Goal: Task Accomplishment & Management: Manage account settings

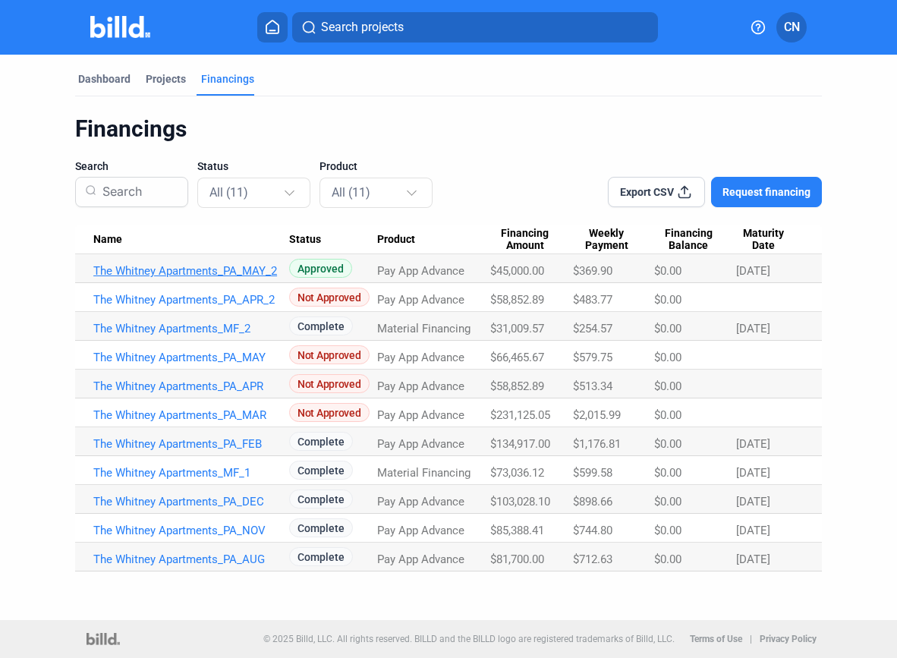
click at [245, 269] on link "The Whitney Apartments_PA_MAY_2" at bounding box center [191, 271] width 196 height 14
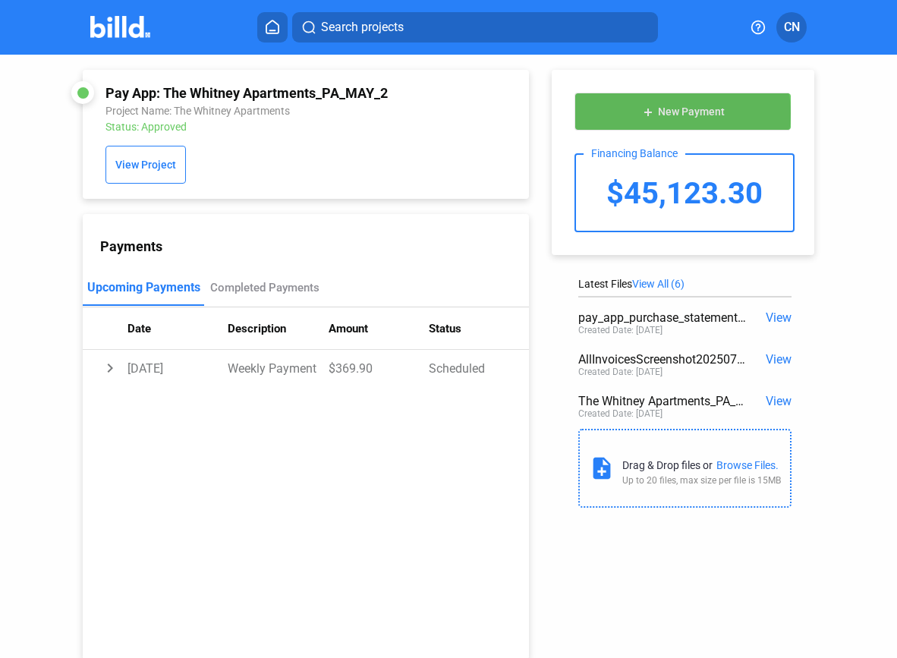
click at [671, 113] on span "New Payment" at bounding box center [691, 112] width 67 height 12
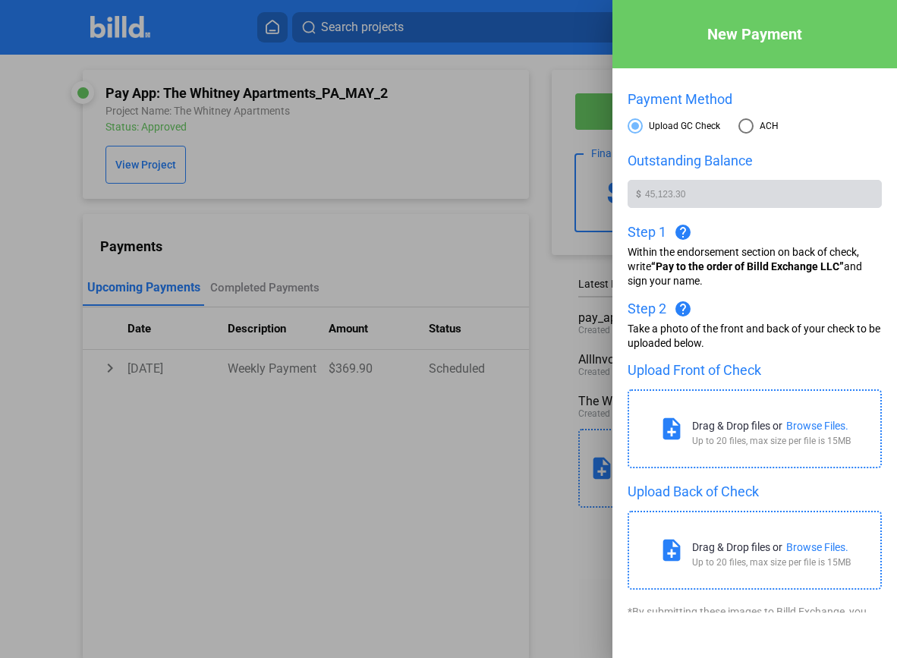
click at [738, 133] on span at bounding box center [745, 125] width 15 height 15
click at [738, 133] on input "ACH" at bounding box center [745, 125] width 15 height 15
radio input "true"
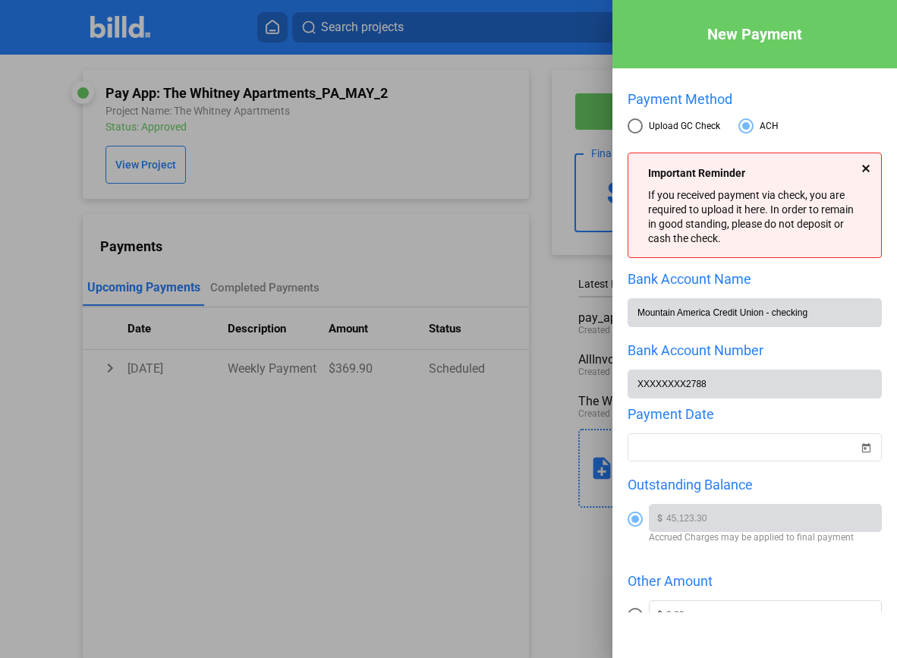
click at [862, 167] on div at bounding box center [866, 169] width 8 height 8
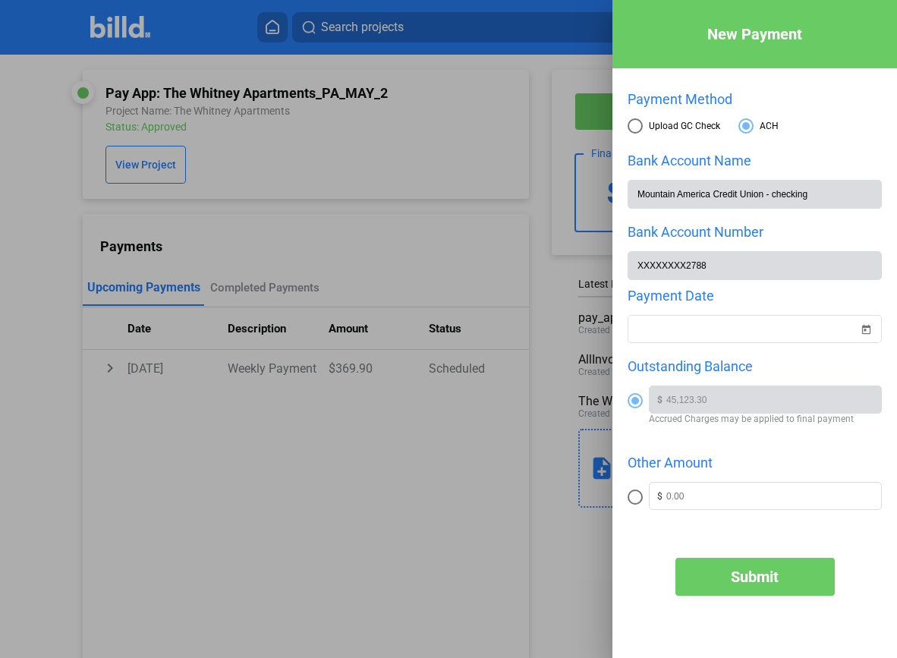
click at [551, 304] on div at bounding box center [448, 329] width 897 height 658
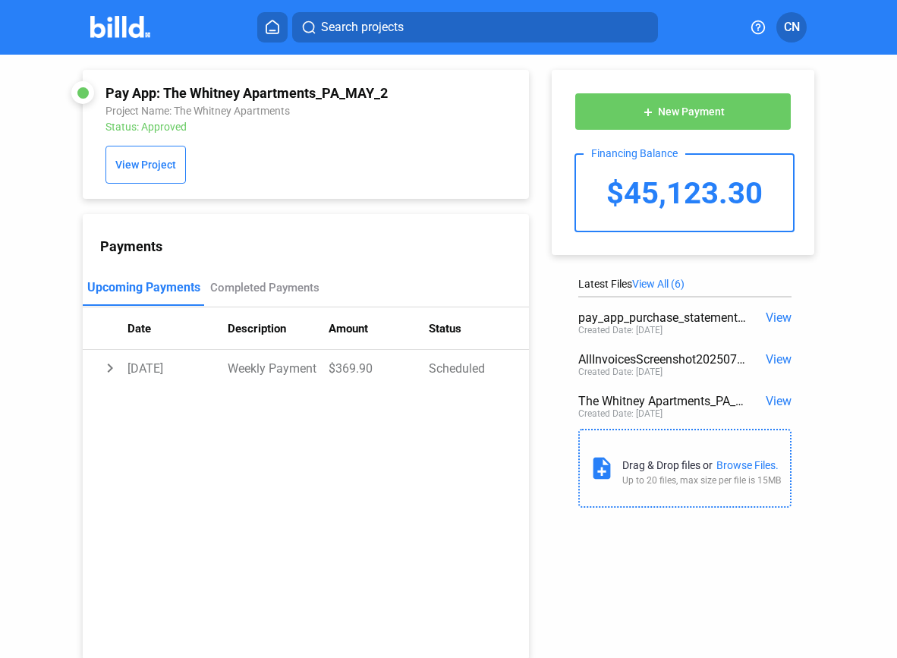
click at [718, 201] on div "$45,123.30" at bounding box center [684, 193] width 217 height 76
click at [654, 278] on span "View All (6)" at bounding box center [658, 284] width 52 height 12
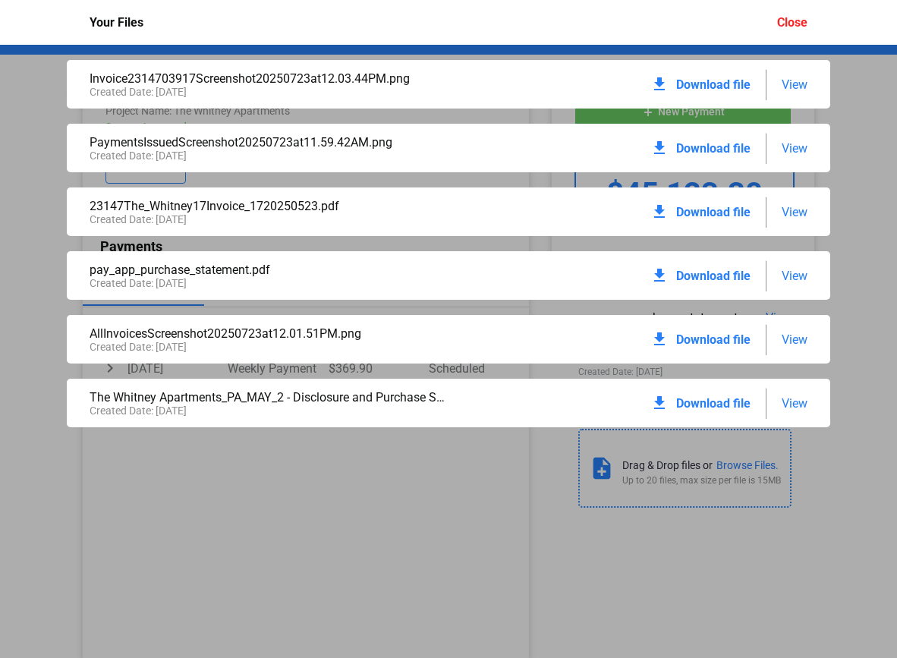
click at [796, 17] on div "Close" at bounding box center [792, 22] width 30 height 14
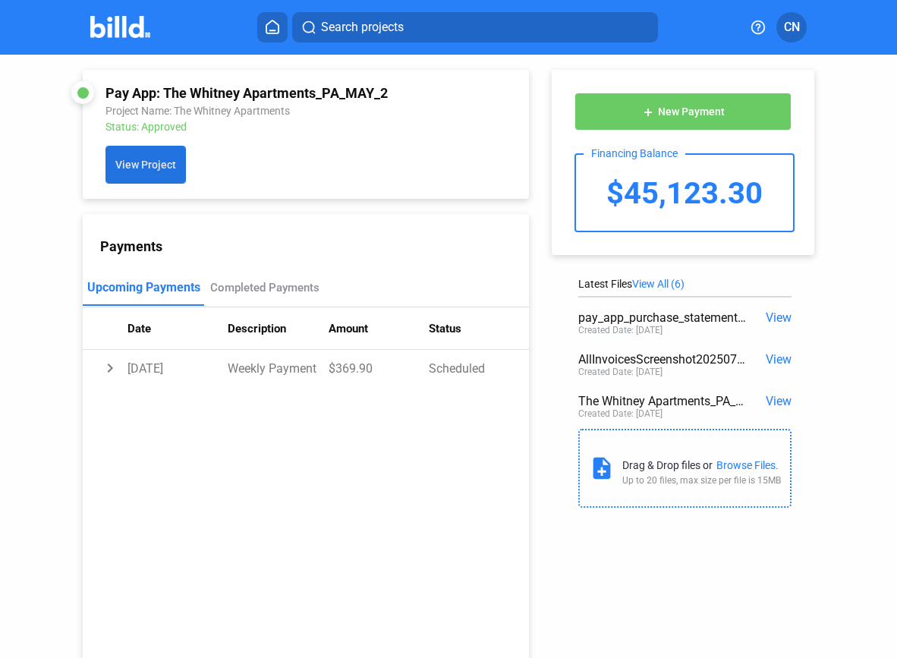
click at [130, 167] on span "View Project" at bounding box center [145, 165] width 61 height 12
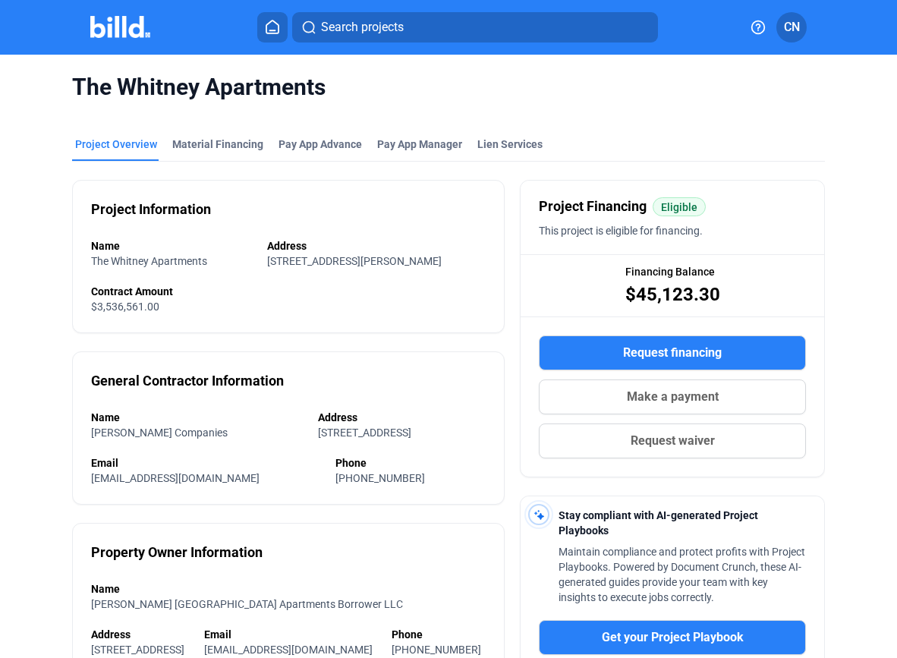
scroll to position [10, 0]
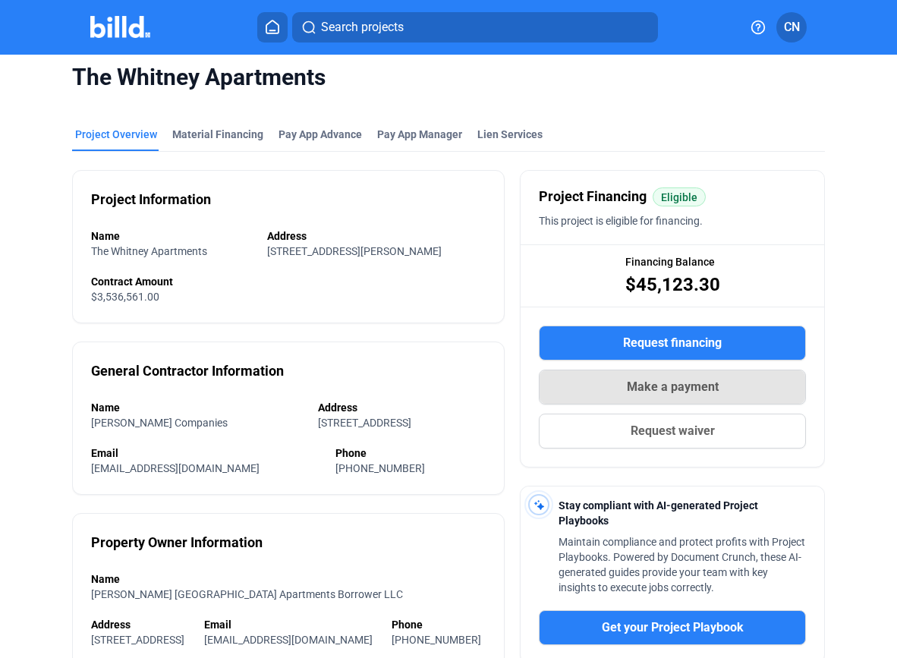
click at [635, 386] on span "Make a payment" at bounding box center [673, 387] width 92 height 18
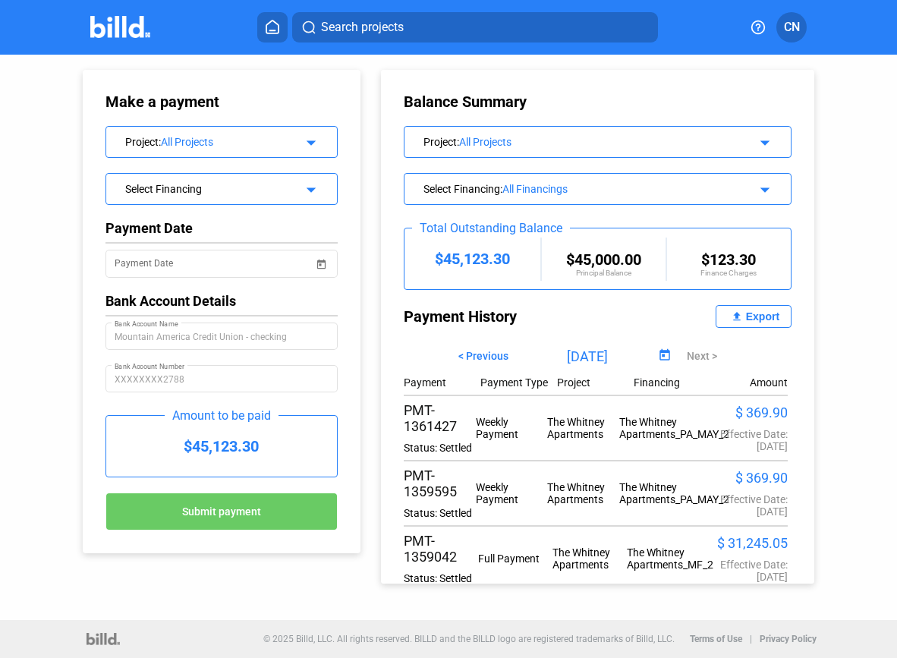
click at [313, 190] on mat-icon "arrow_drop_down" at bounding box center [309, 187] width 18 height 18
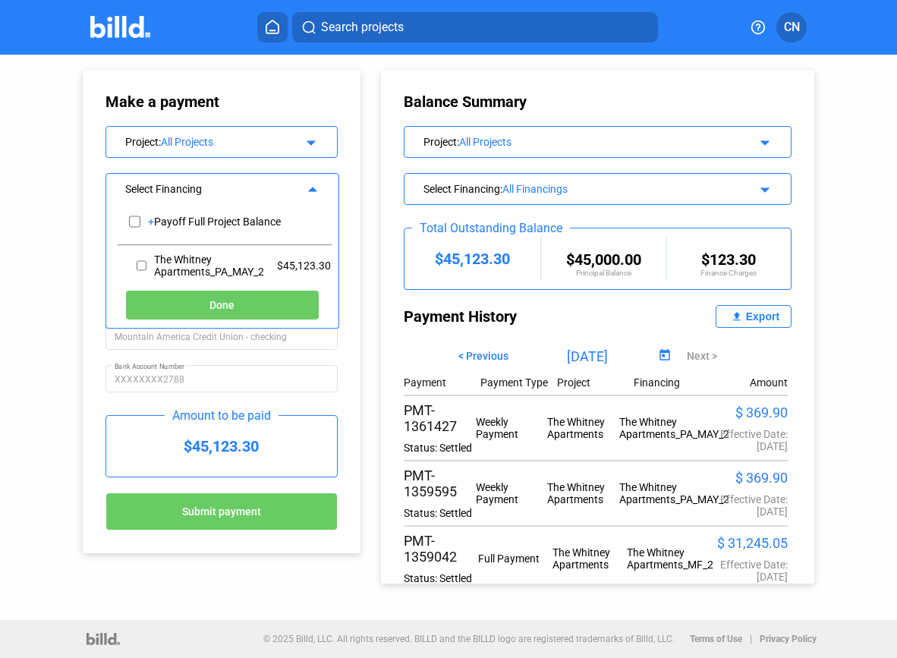
click at [301, 265] on div "$45,123.30" at bounding box center [293, 265] width 74 height 27
click at [145, 261] on input "checkbox" at bounding box center [142, 265] width 10 height 23
checkbox input "true"
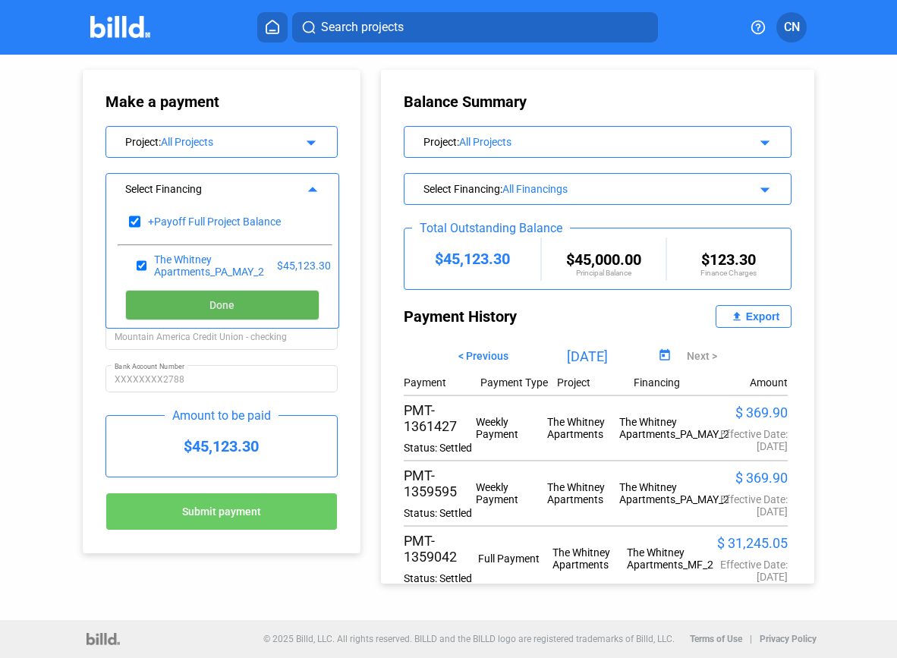
click at [196, 316] on button "Done" at bounding box center [222, 305] width 194 height 30
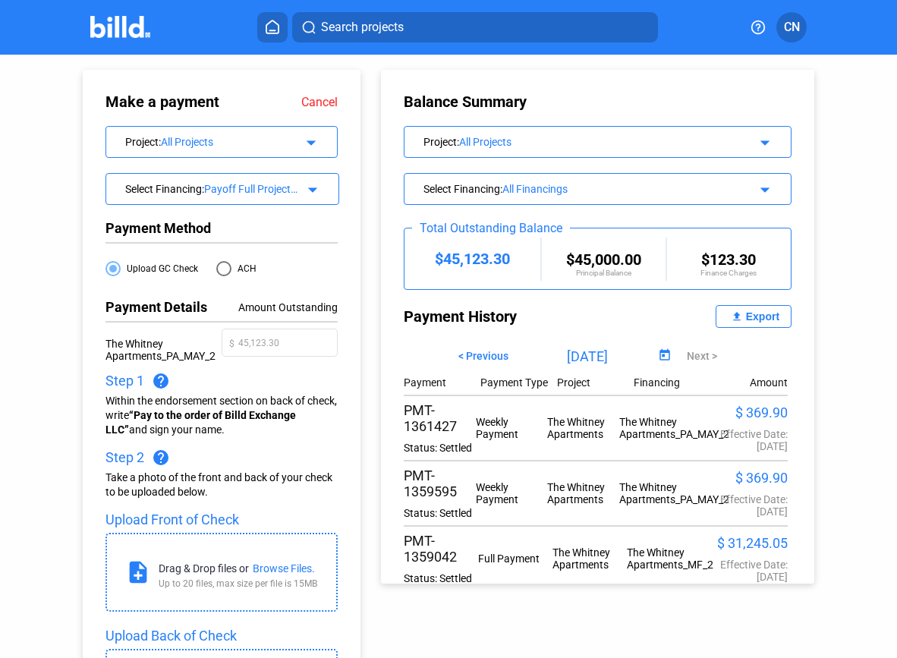
scroll to position [2, 0]
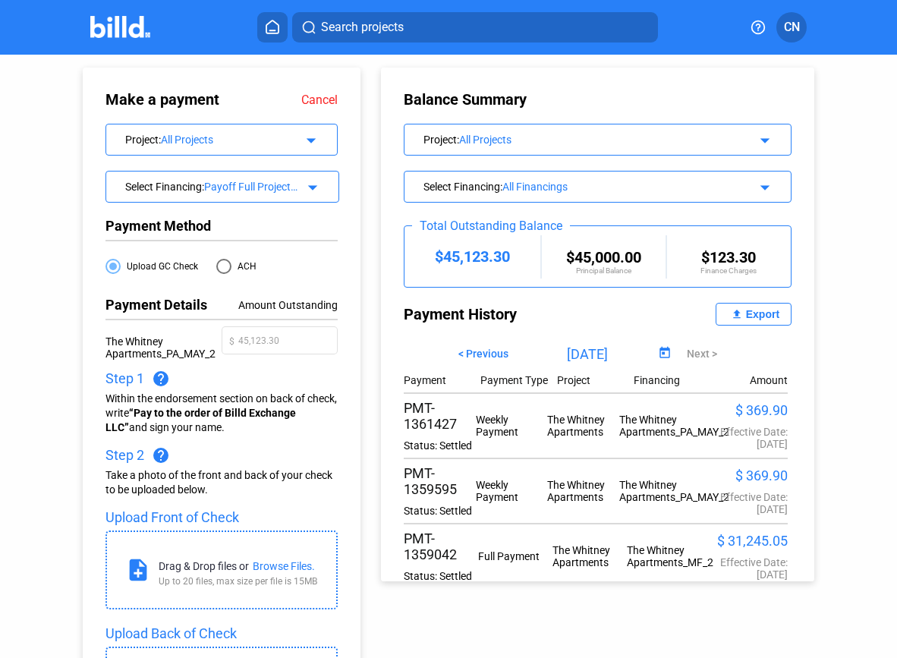
click at [222, 265] on span at bounding box center [223, 266] width 15 height 15
click at [222, 265] on input "ACH" at bounding box center [223, 266] width 15 height 15
radio input "true"
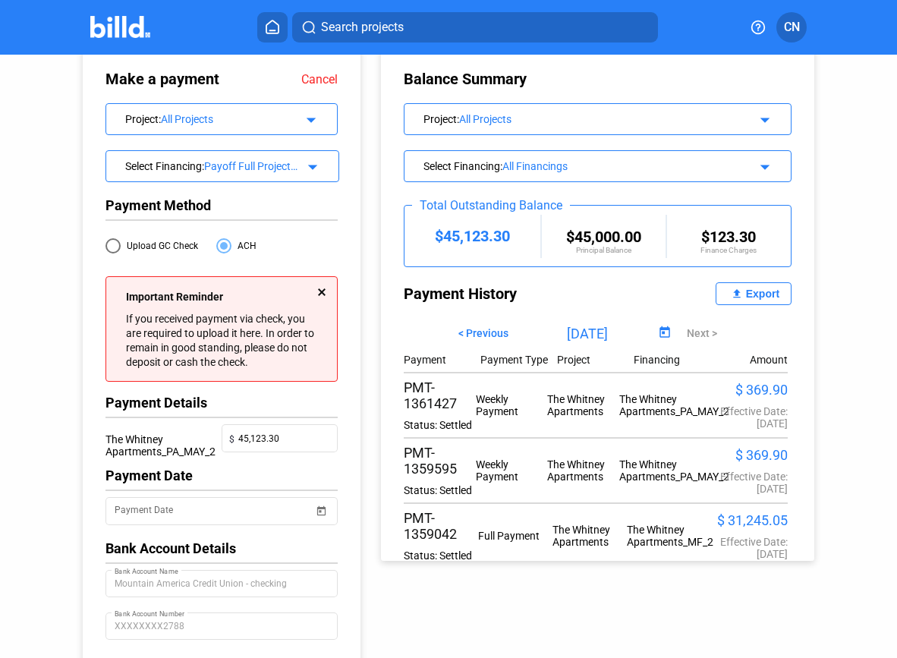
scroll to position [0, 0]
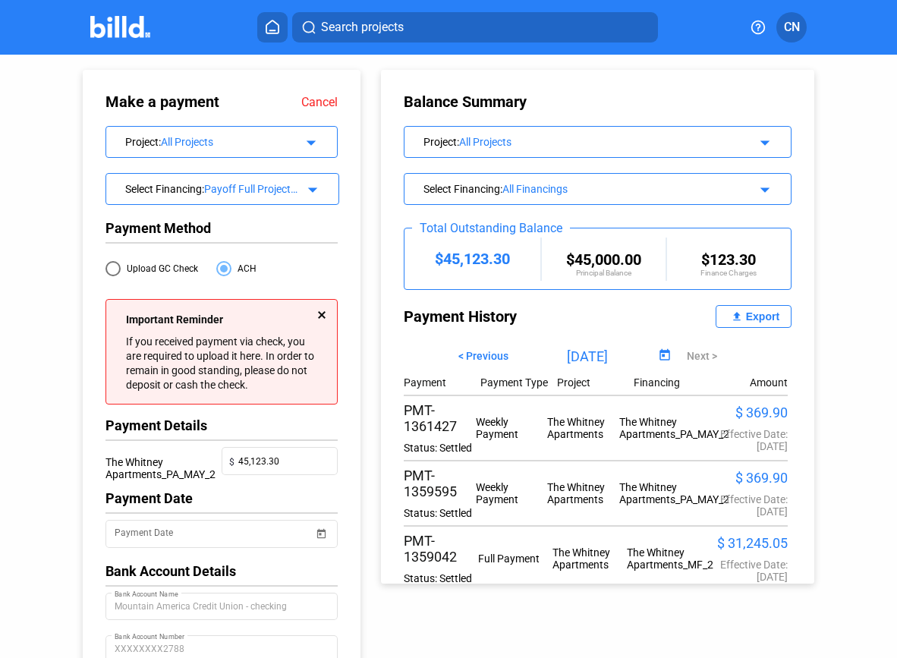
click at [753, 184] on mat-icon "arrow_drop_down" at bounding box center [762, 187] width 18 height 18
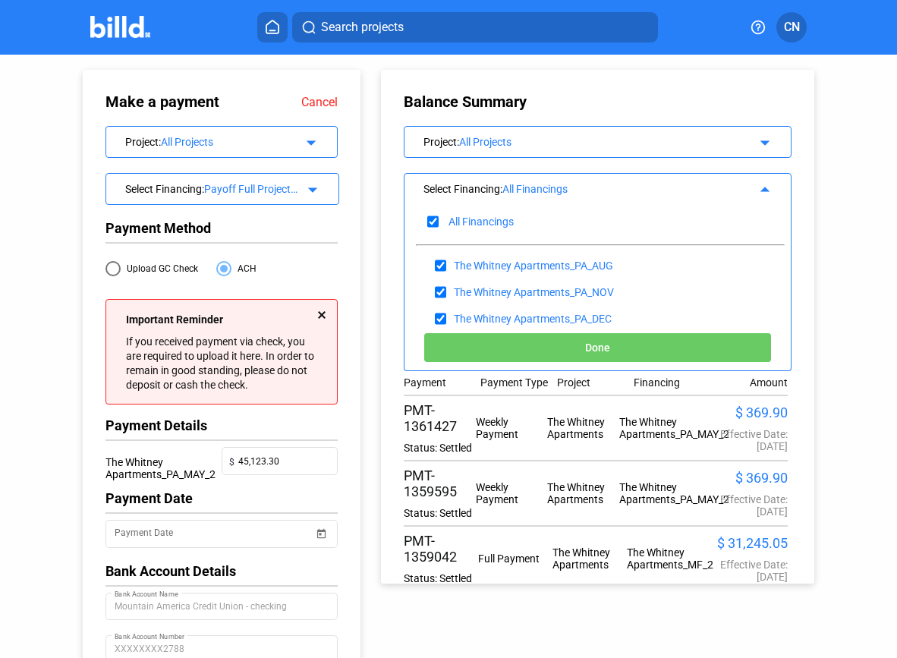
click at [826, 190] on div "Balance Summary Project : All Projects arrow_drop_down Select Financing : All F…" at bounding box center [610, 319] width 484 height 529
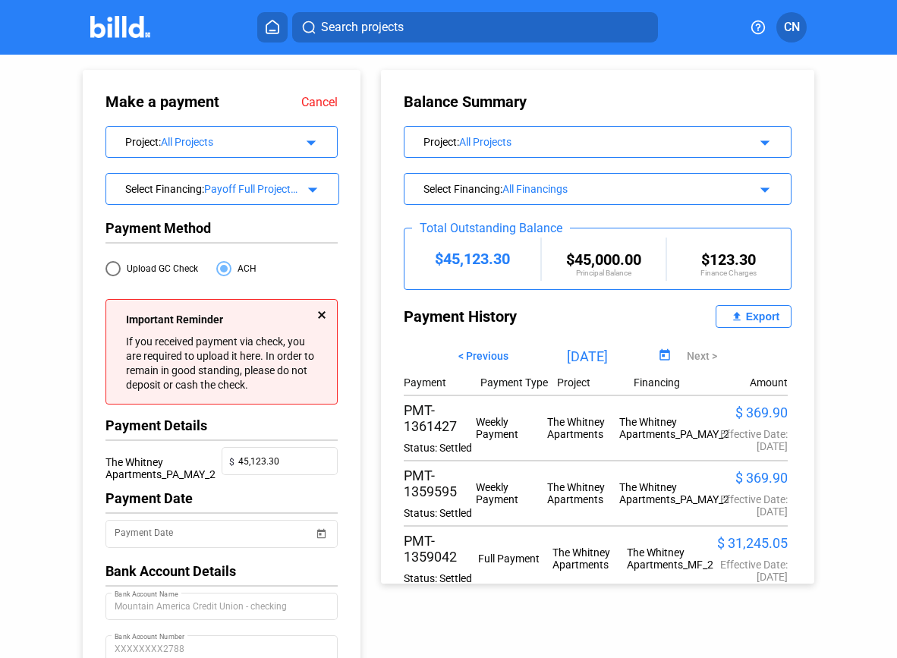
click at [543, 139] on div "All Projects" at bounding box center [598, 142] width 278 height 12
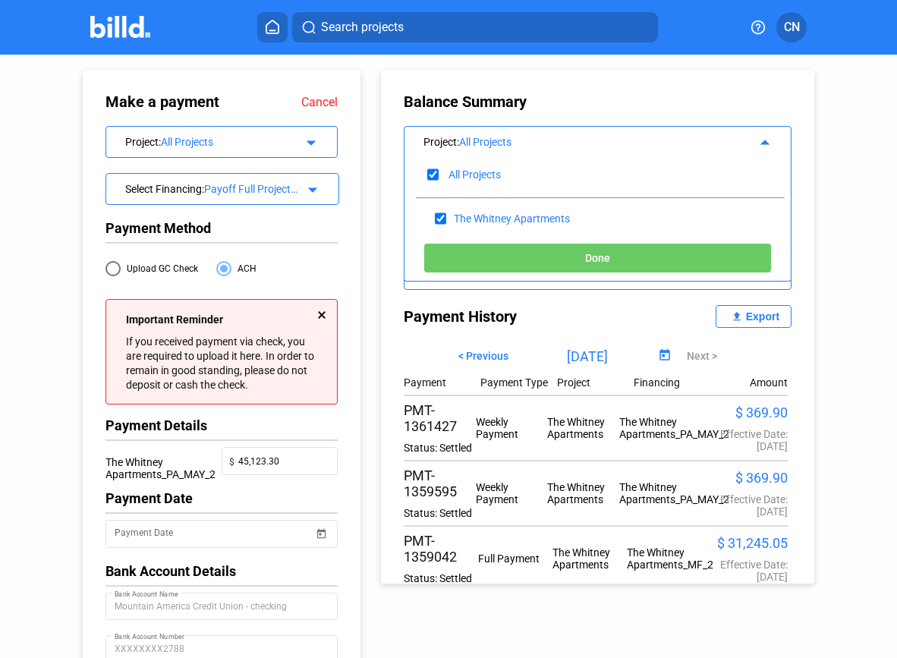
click at [550, 112] on div "Balance Summary Project : All Projects arrow_drop_up All Projects The Whitney A…" at bounding box center [597, 327] width 433 height 514
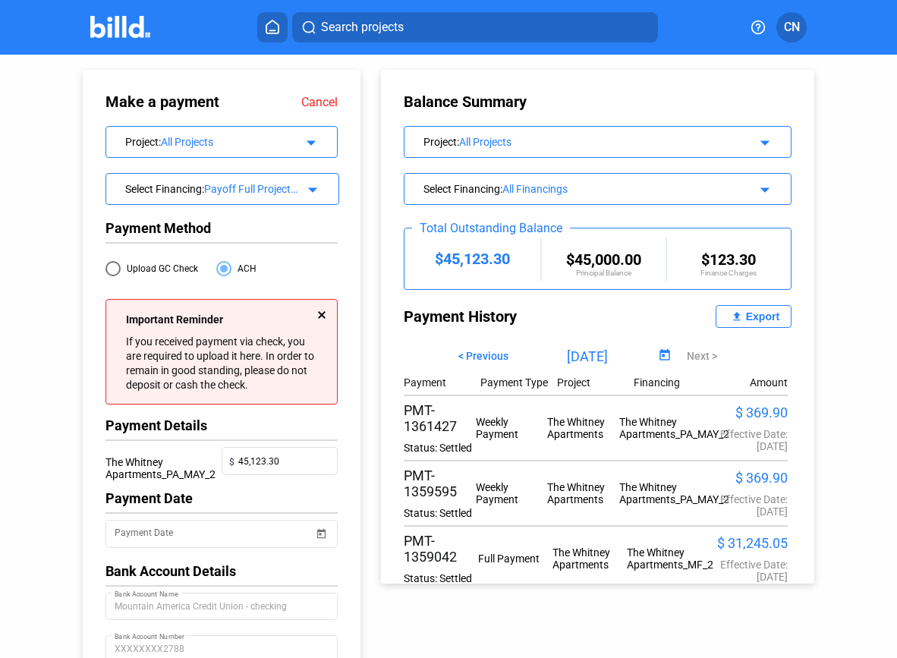
click at [310, 109] on div "Cancel" at bounding box center [290, 102] width 93 height 18
click at [315, 99] on link "Cancel" at bounding box center [319, 102] width 36 height 14
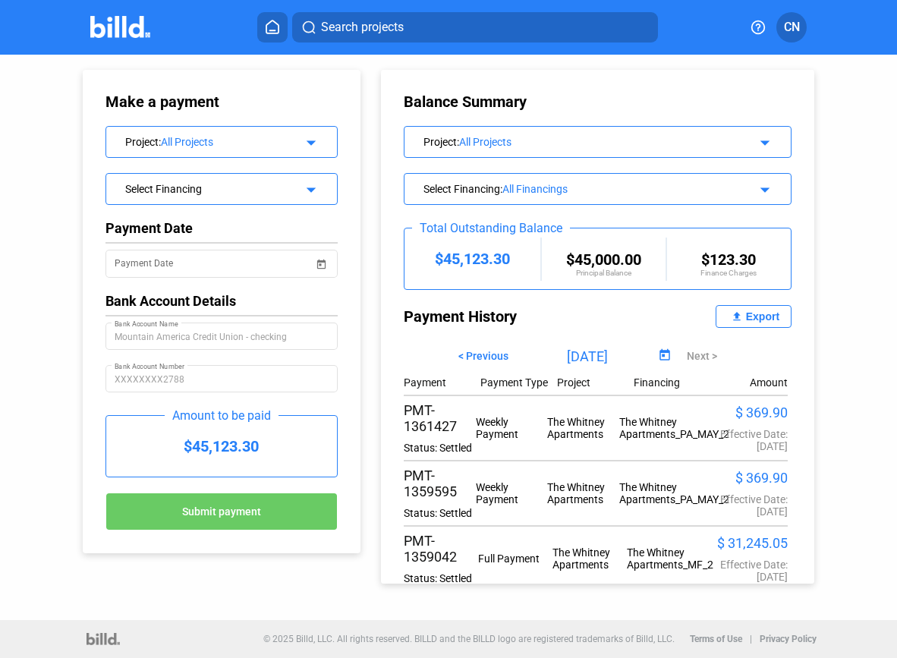
click at [139, 26] on img at bounding box center [120, 27] width 60 height 22
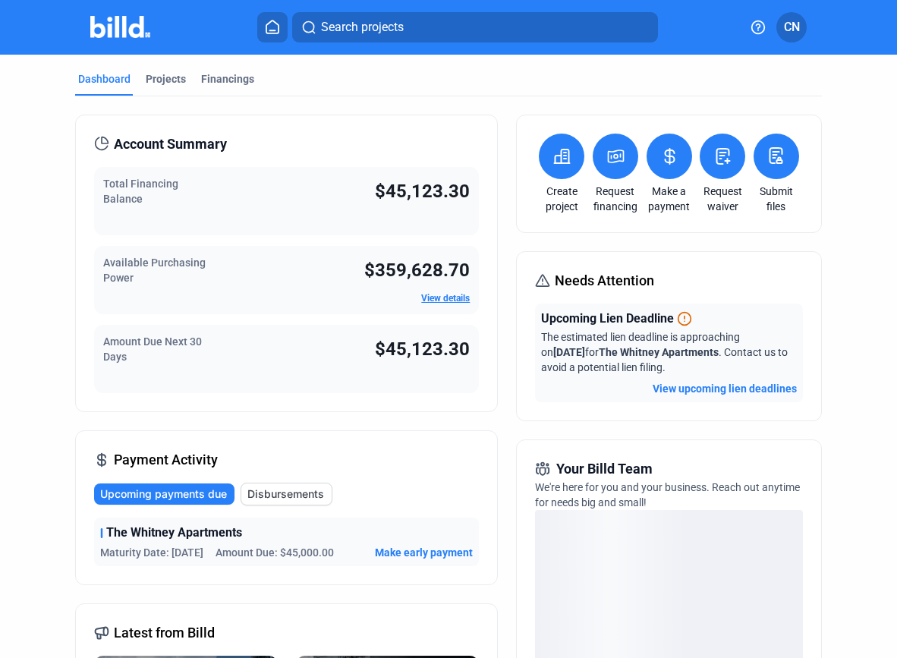
click at [665, 159] on icon at bounding box center [669, 156] width 9 height 15
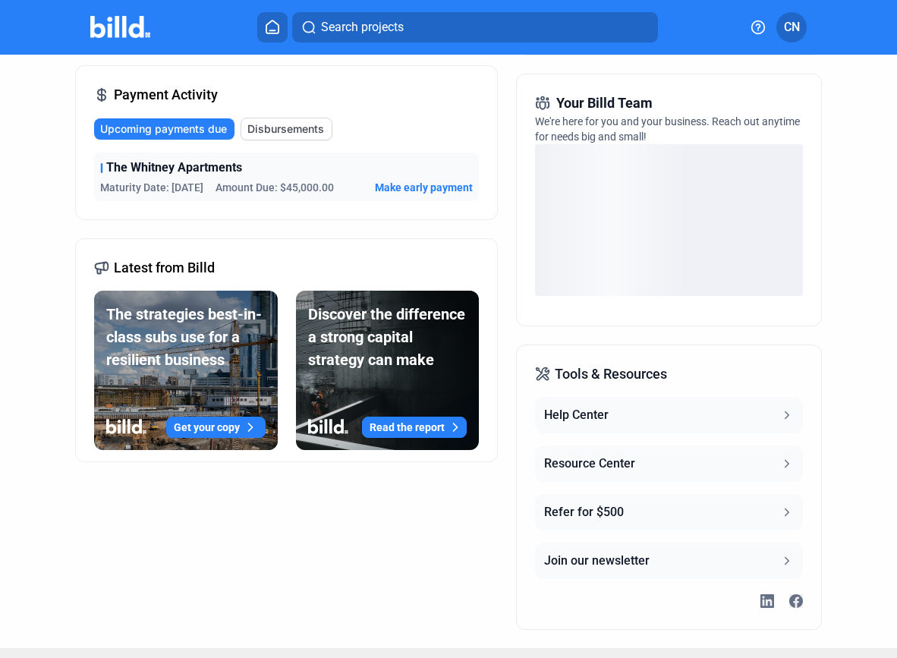
scroll to position [393, 0]
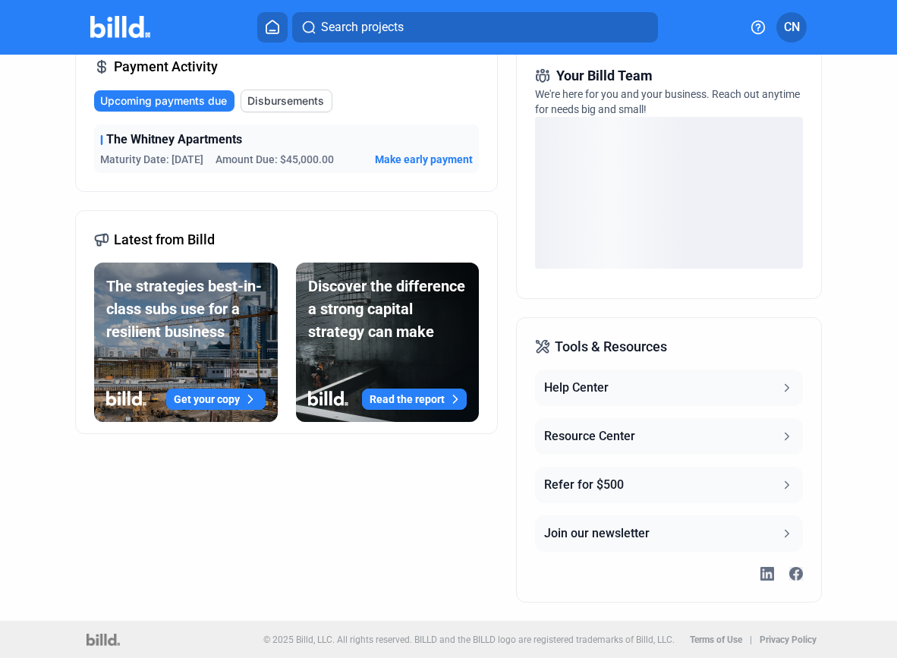
click at [676, 437] on button "Resource Center" at bounding box center [669, 436] width 268 height 36
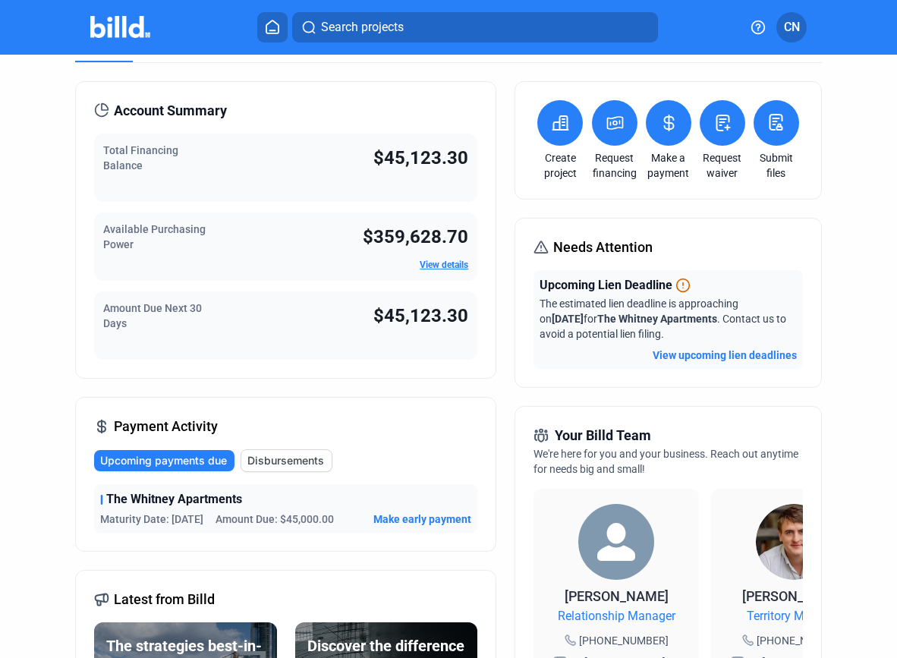
scroll to position [0, 0]
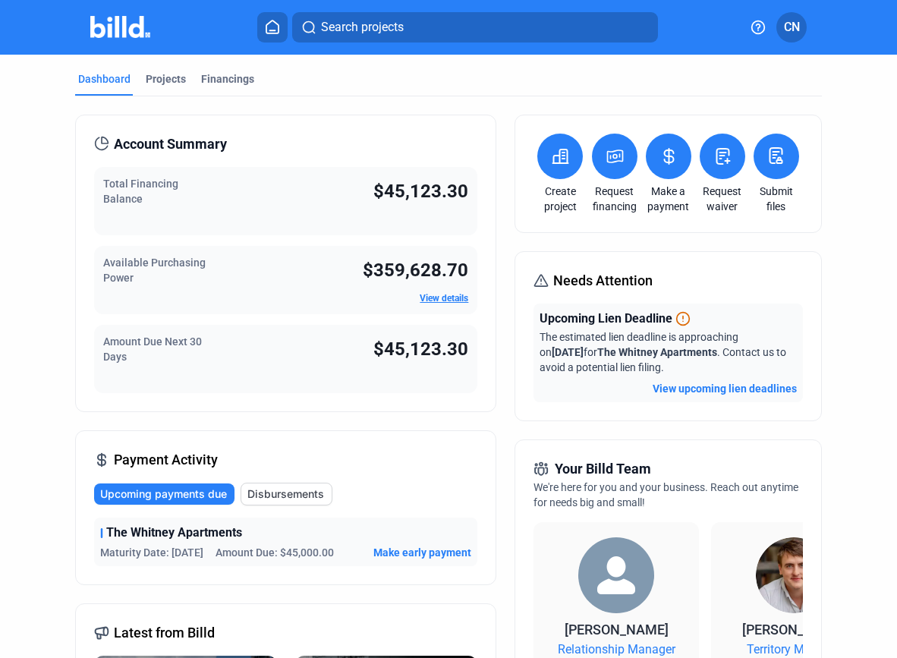
click at [288, 196] on div "Total Financing Balance $45,123.30" at bounding box center [285, 201] width 383 height 68
click at [289, 289] on div "Available Purchasing Power $359,628.70 View details" at bounding box center [285, 280] width 383 height 68
click at [291, 371] on div "Amount Due Next 30 Days $45,123.30" at bounding box center [285, 359] width 383 height 68
click at [790, 30] on span "CN" at bounding box center [792, 27] width 16 height 18
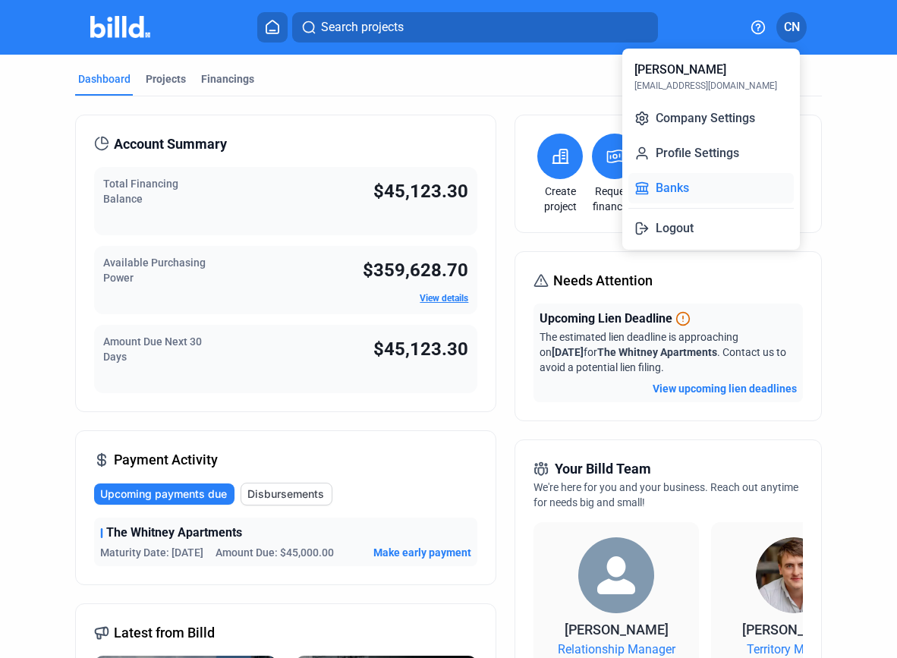
click at [689, 188] on button "Banks" at bounding box center [710, 188] width 165 height 30
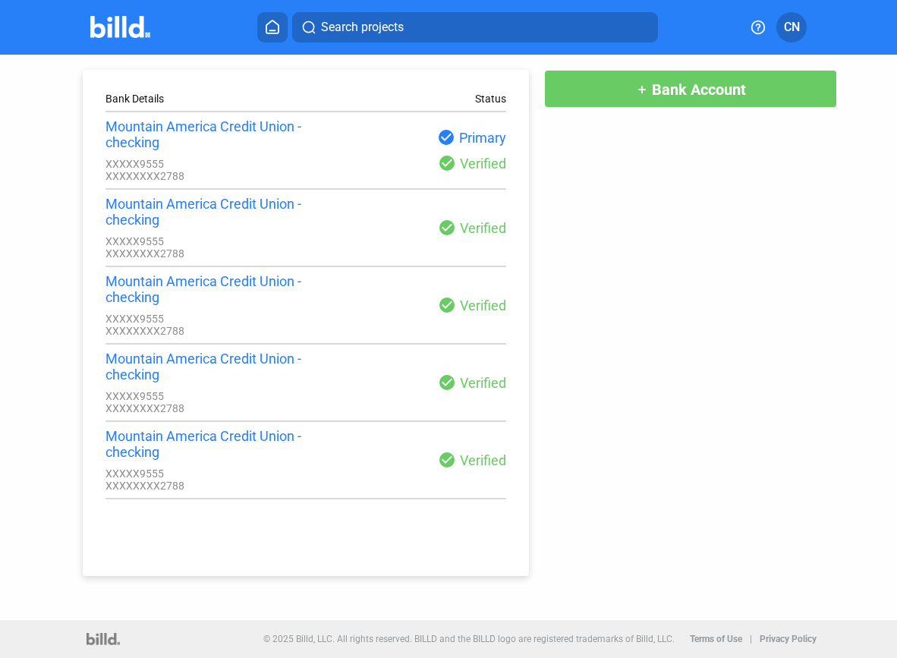
click at [270, 24] on icon at bounding box center [272, 27] width 15 height 14
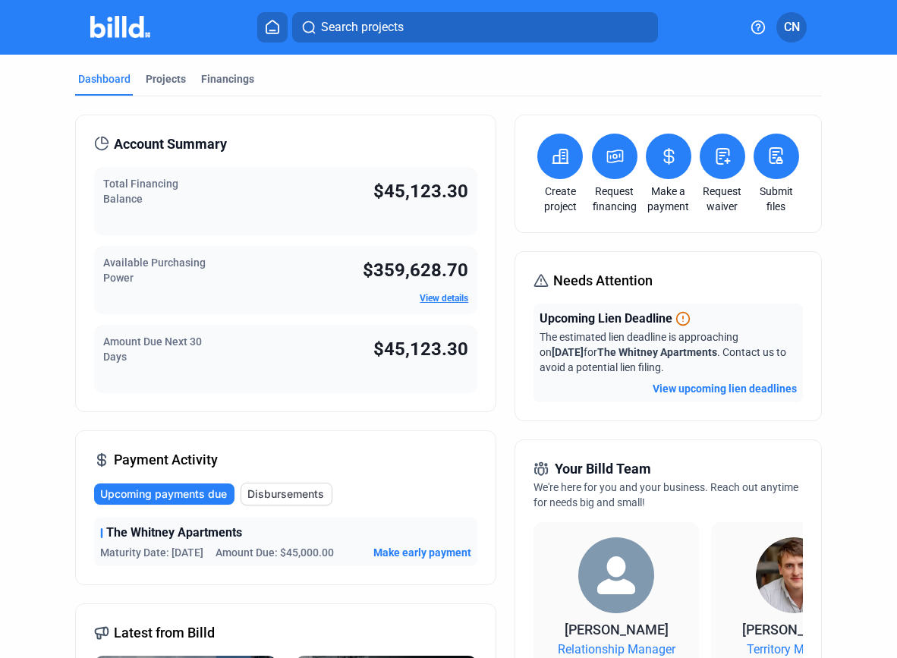
click at [691, 393] on button "View upcoming lien deadlines" at bounding box center [724, 388] width 144 height 15
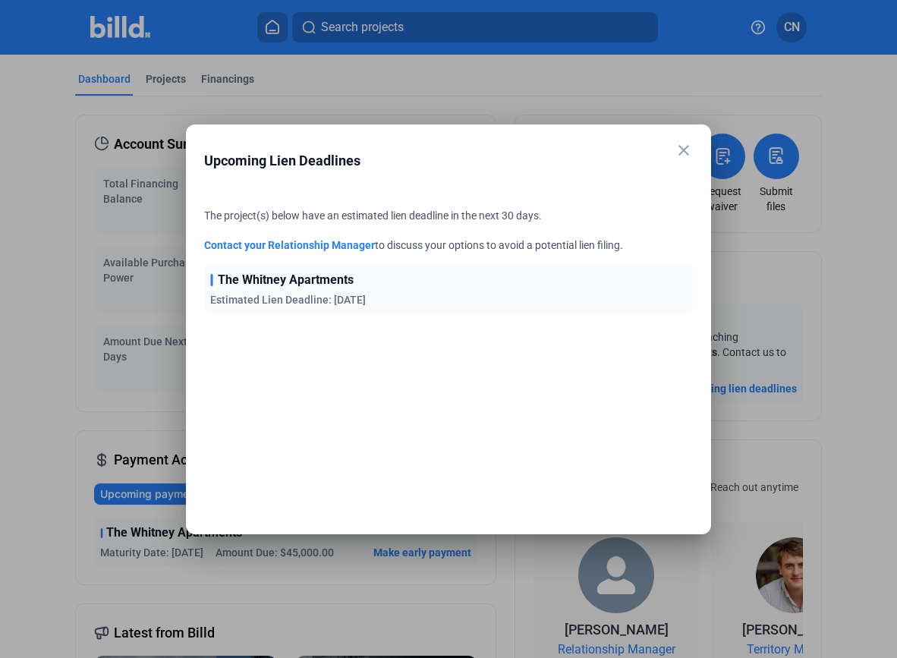
click at [687, 147] on mat-icon "close" at bounding box center [683, 150] width 18 height 18
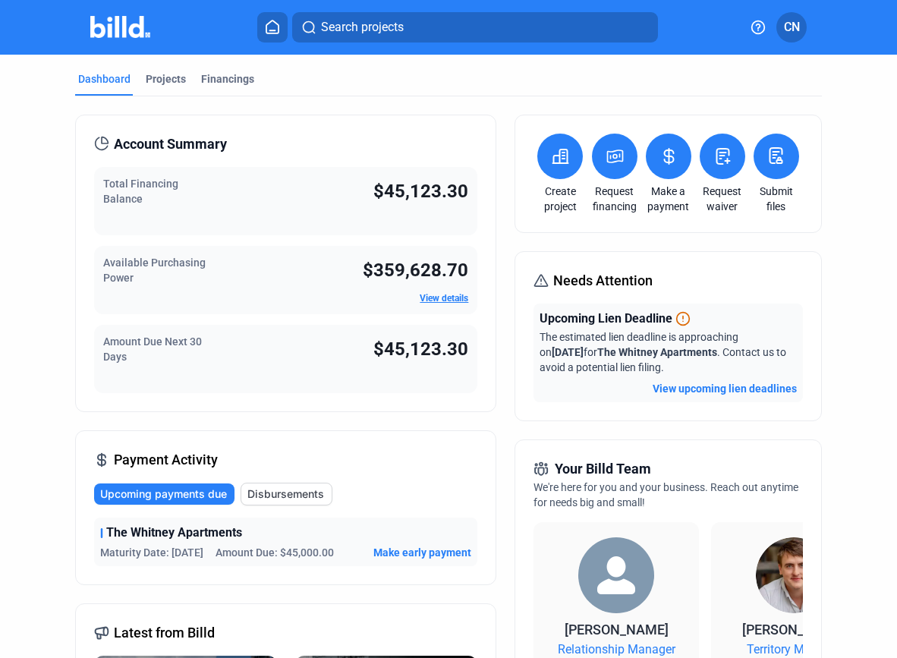
click at [499, 305] on div "Account Summary Total Financing Balance $45,123.30 Available Purchasing Power $…" at bounding box center [448, 593] width 747 height 995
